Goal: Task Accomplishment & Management: Manage account settings

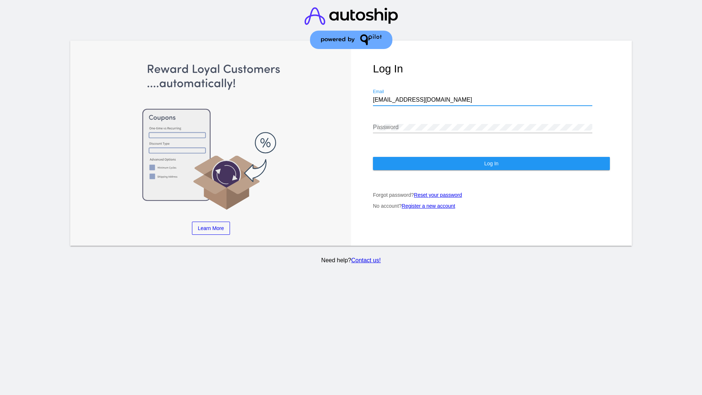
type input "[EMAIL_ADDRESS][DOMAIN_NAME]"
click at [491, 164] on span "Log In" at bounding box center [491, 164] width 14 height 6
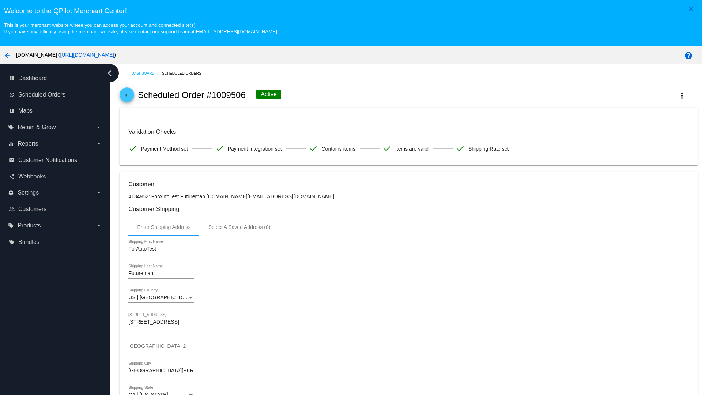
scroll to position [481, 0]
